Goal: Information Seeking & Learning: Learn about a topic

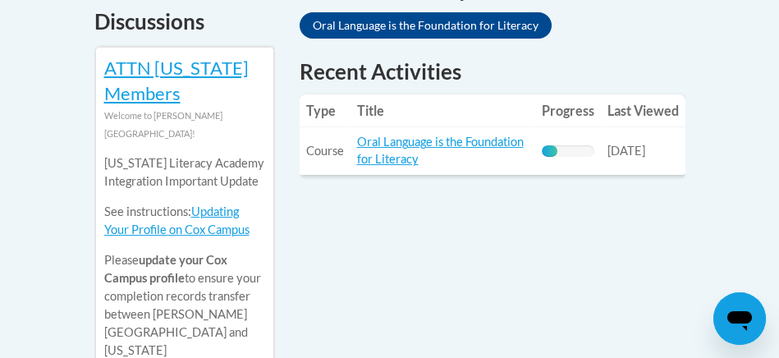
scroll to position [789, 0]
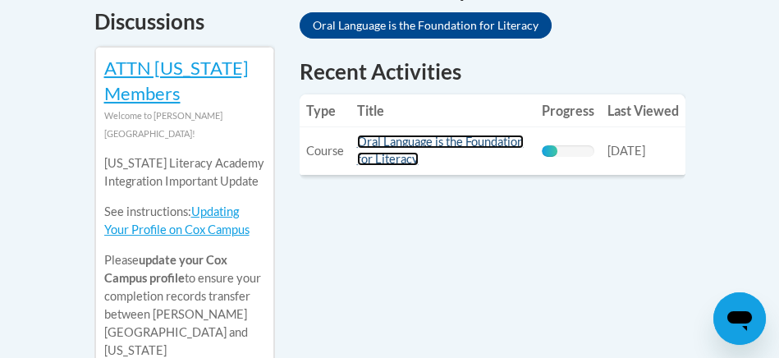
click at [427, 142] on link "Oral Language is the Foundation for Literacy" at bounding box center [440, 150] width 167 height 31
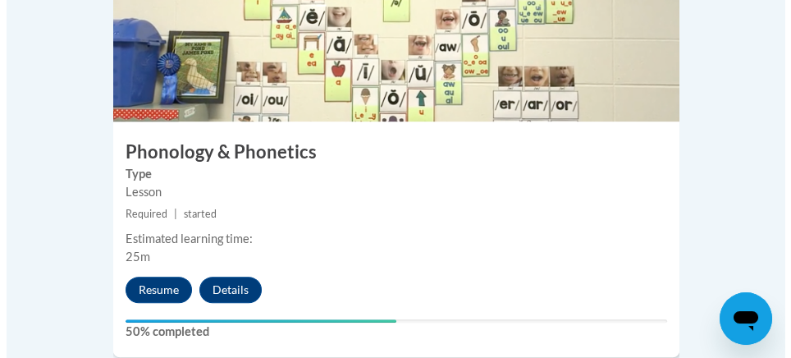
scroll to position [1991, 0]
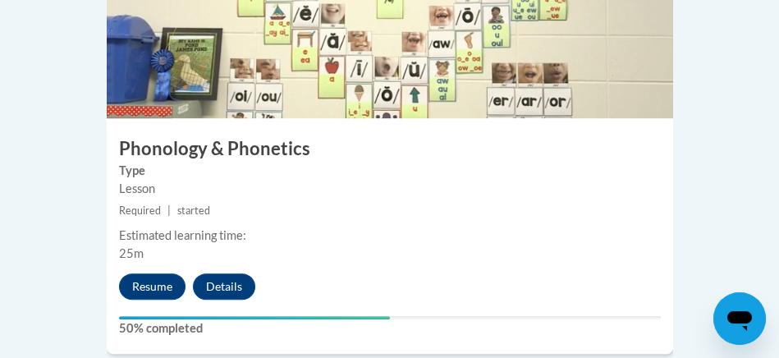
click at [151, 273] on button "Resume" at bounding box center [152, 286] width 66 height 26
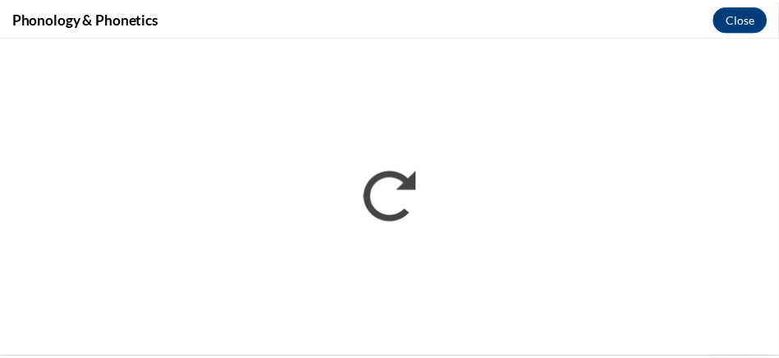
scroll to position [0, 0]
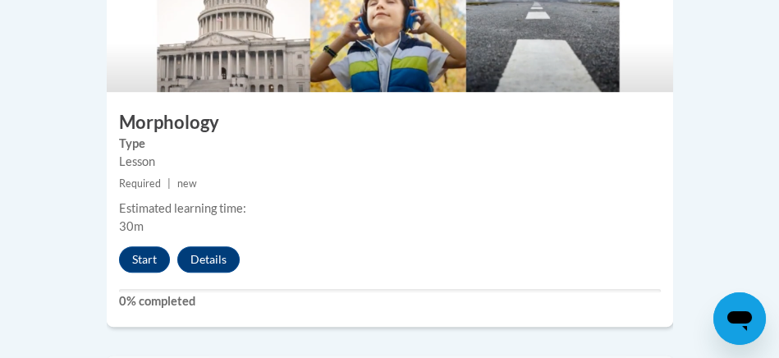
scroll to position [2448, 0]
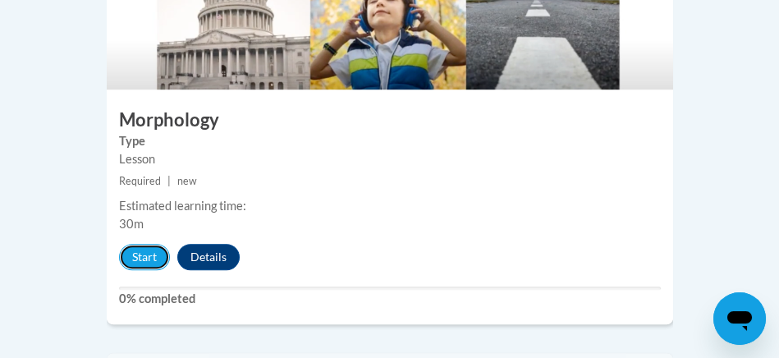
click at [137, 244] on button "Start" at bounding box center [144, 257] width 51 height 26
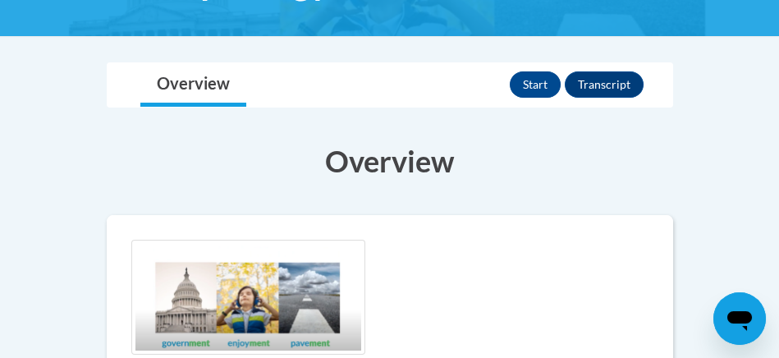
scroll to position [299, 0]
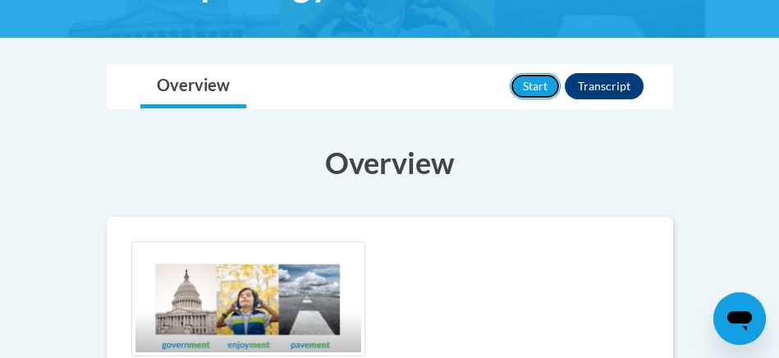
click at [540, 96] on button "Start" at bounding box center [535, 86] width 51 height 26
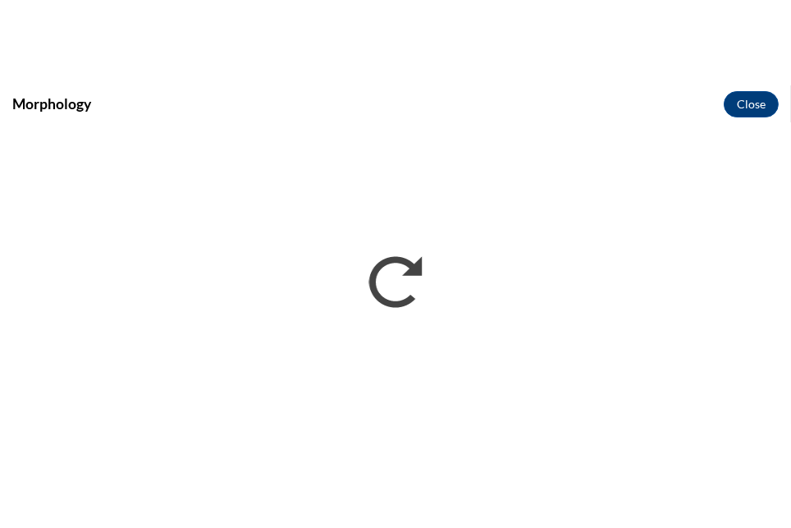
scroll to position [0, 0]
